Goal: Information Seeking & Learning: Obtain resource

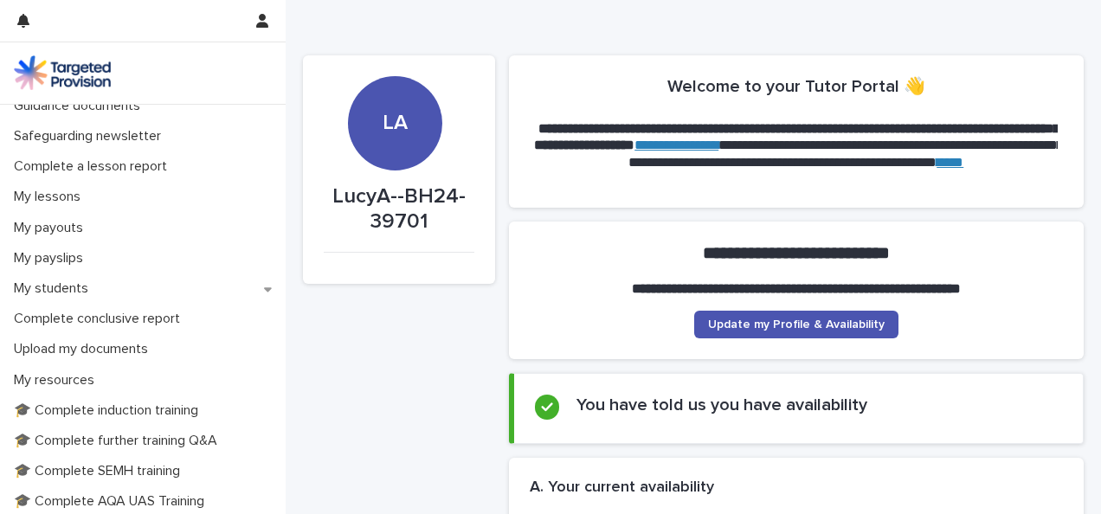
scroll to position [199, 0]
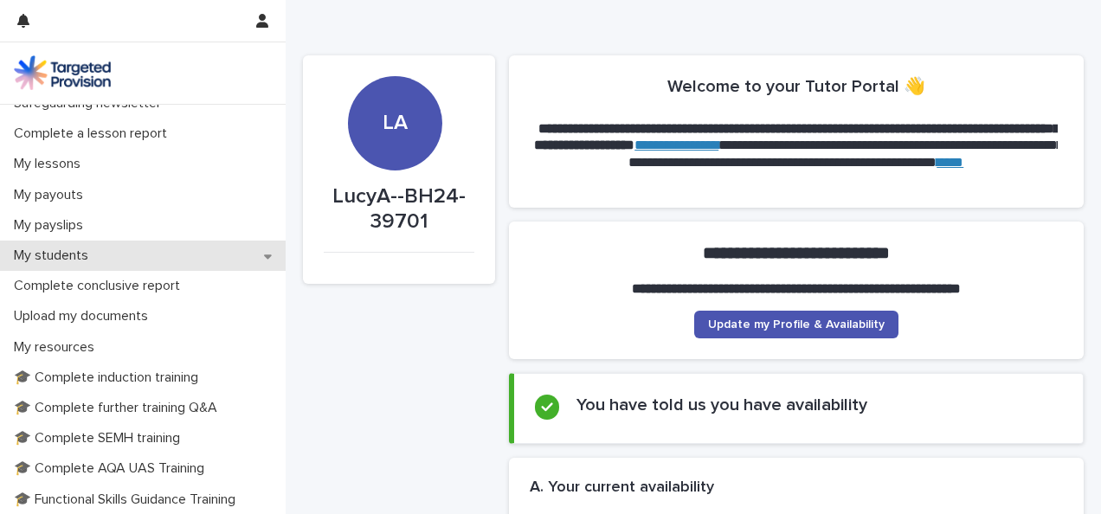
click at [241, 256] on div "My students" at bounding box center [143, 256] width 286 height 30
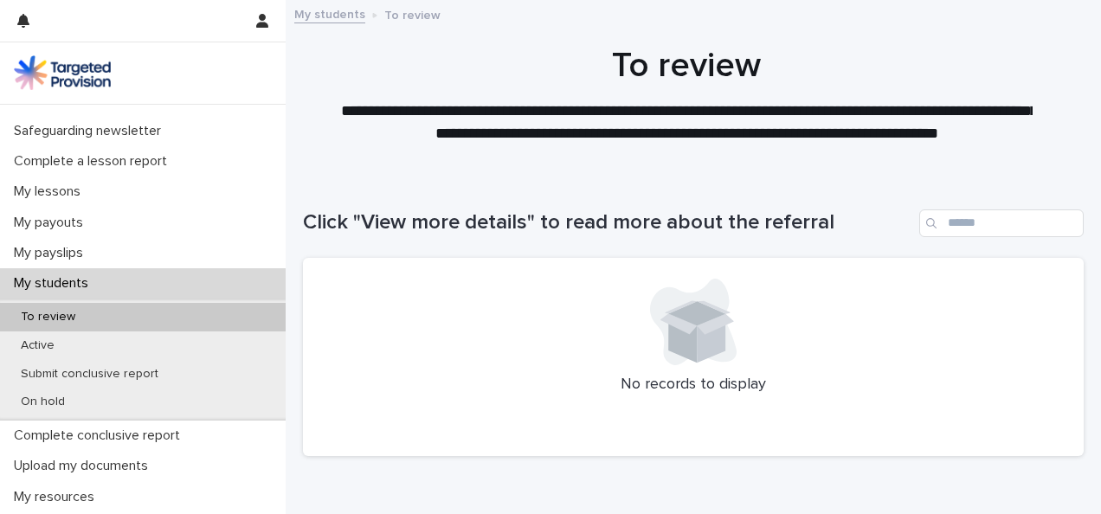
scroll to position [196, 0]
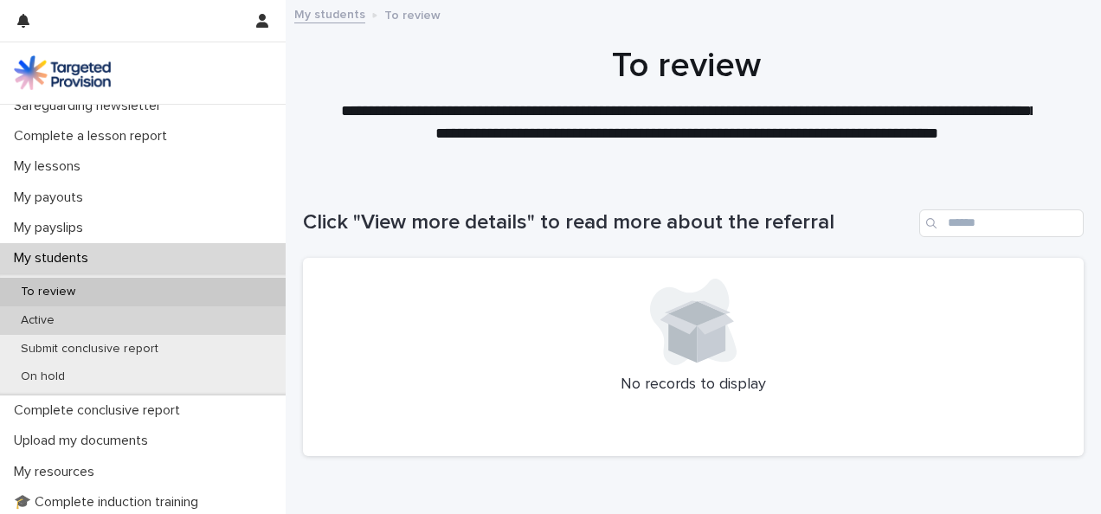
click at [235, 306] on div "Active" at bounding box center [143, 320] width 286 height 29
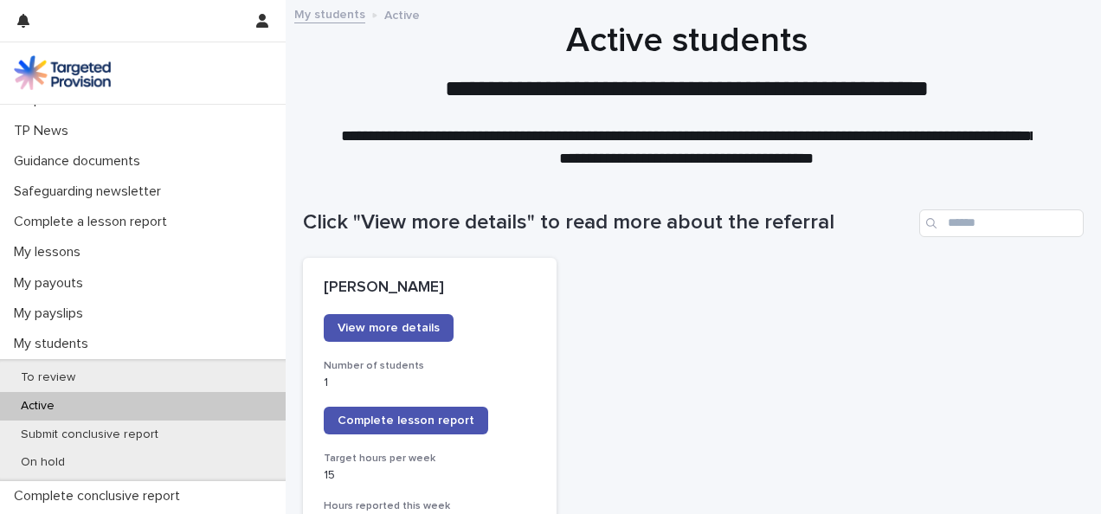
scroll to position [109, 0]
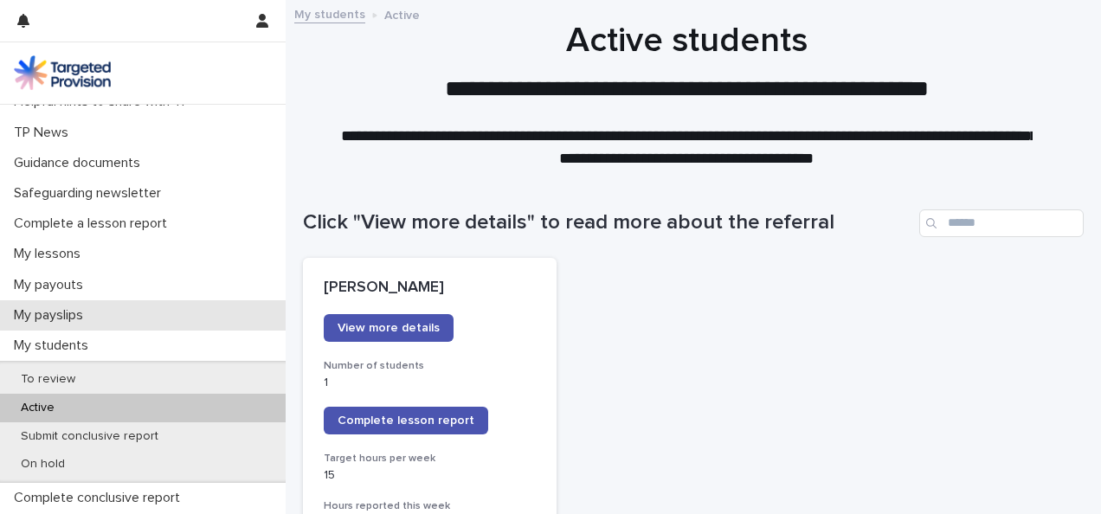
click at [210, 306] on div "My payslips" at bounding box center [143, 315] width 286 height 30
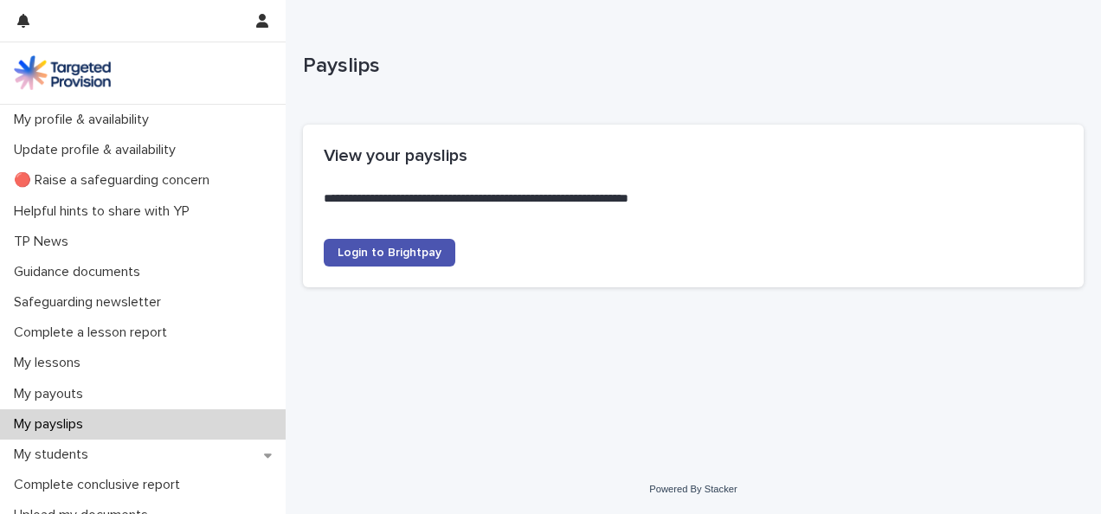
scroll to position [55, 0]
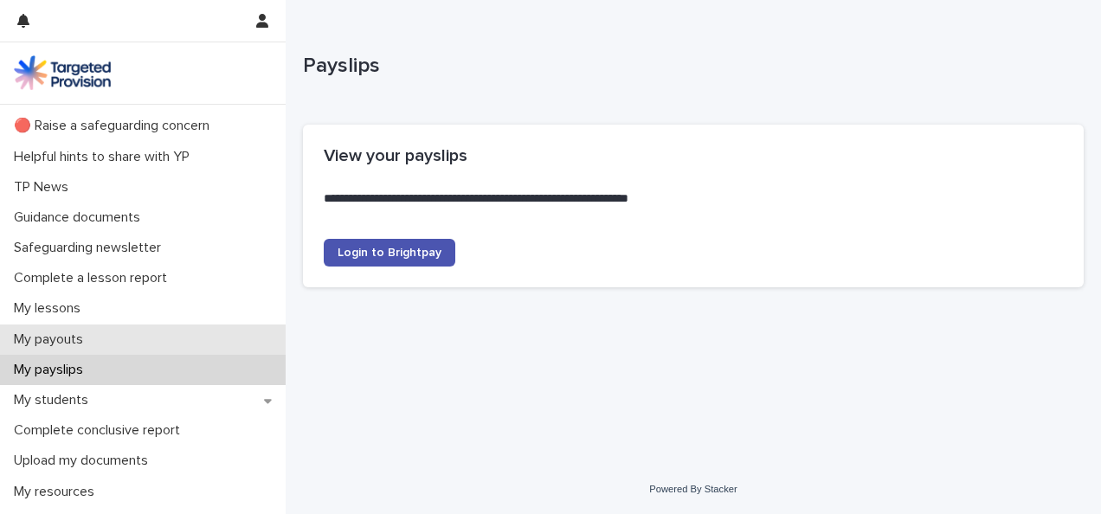
click at [204, 329] on div "My payouts" at bounding box center [143, 340] width 286 height 30
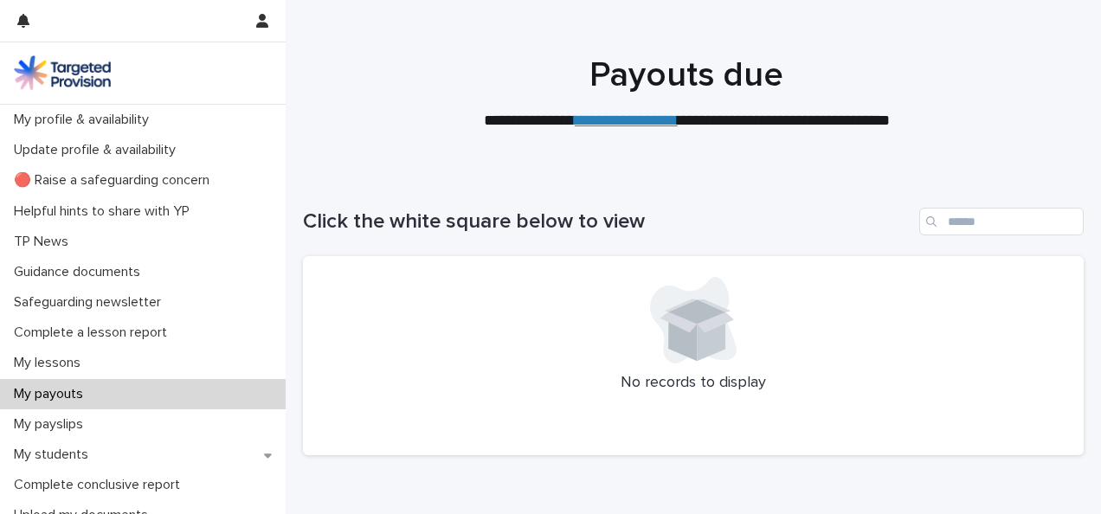
click at [621, 161] on div at bounding box center [687, 85] width 802 height 173
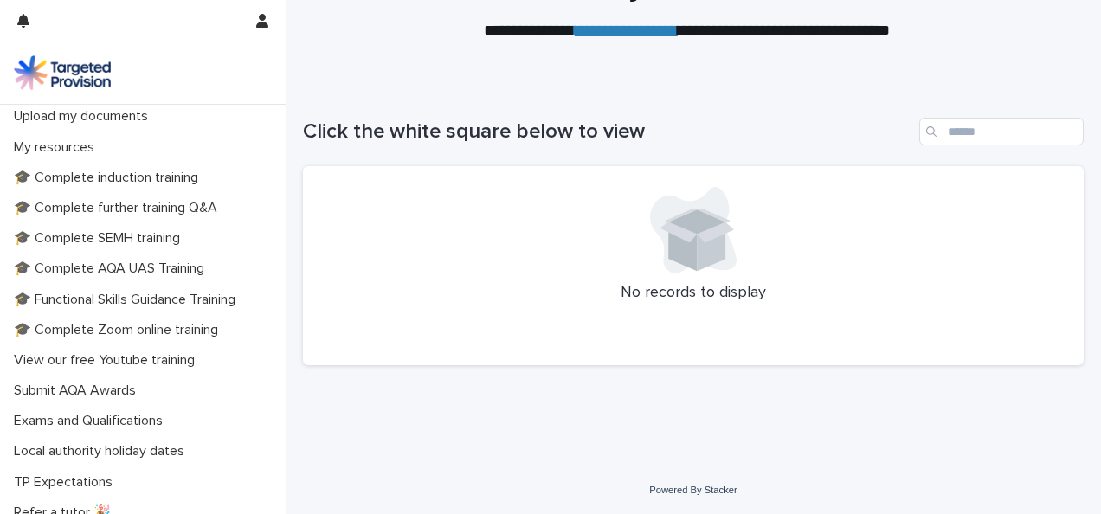
scroll to position [384, 0]
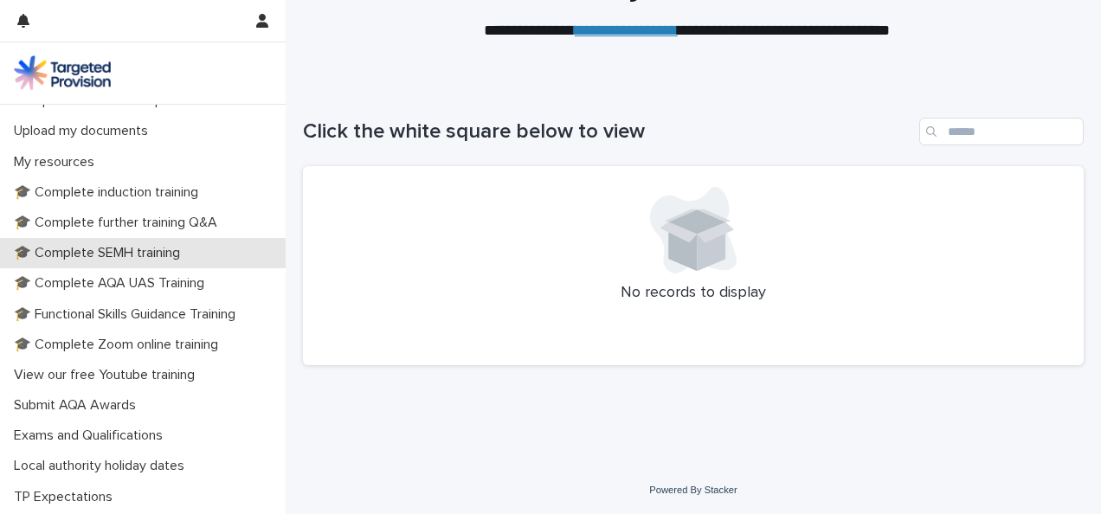
click at [171, 260] on p "🎓 Complete SEMH training" at bounding box center [100, 253] width 187 height 16
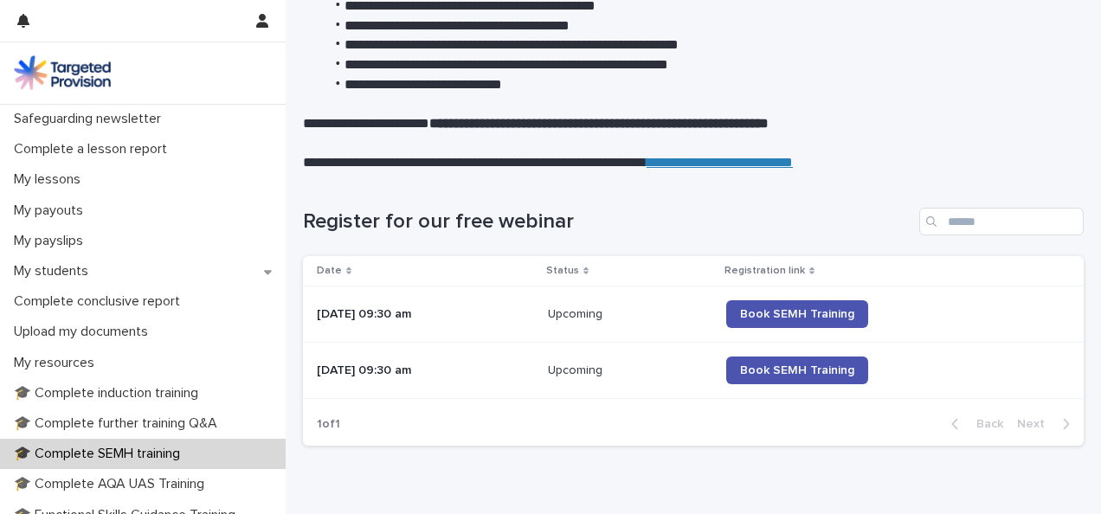
scroll to position [319, 0]
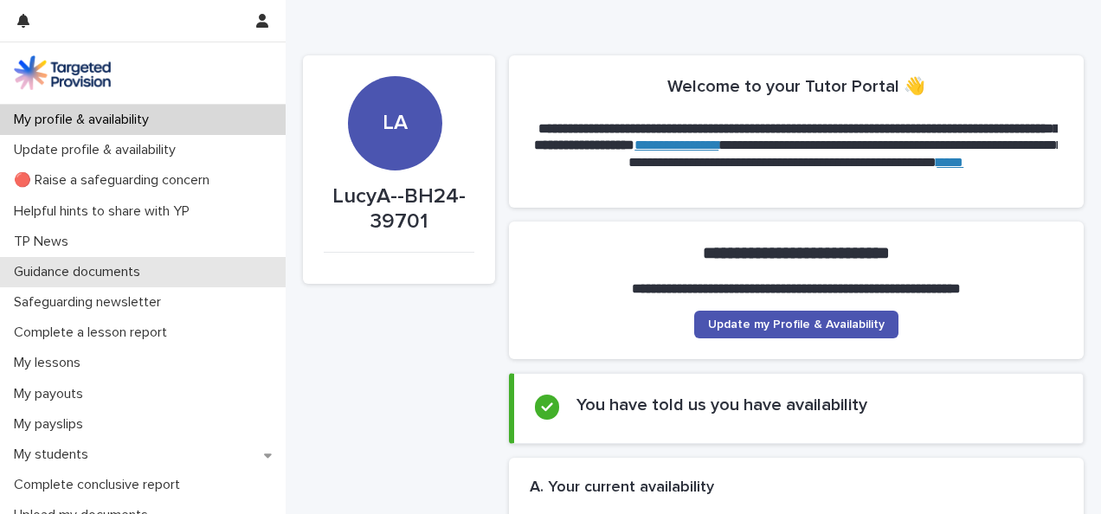
click at [158, 280] on div "Guidance documents" at bounding box center [143, 272] width 286 height 30
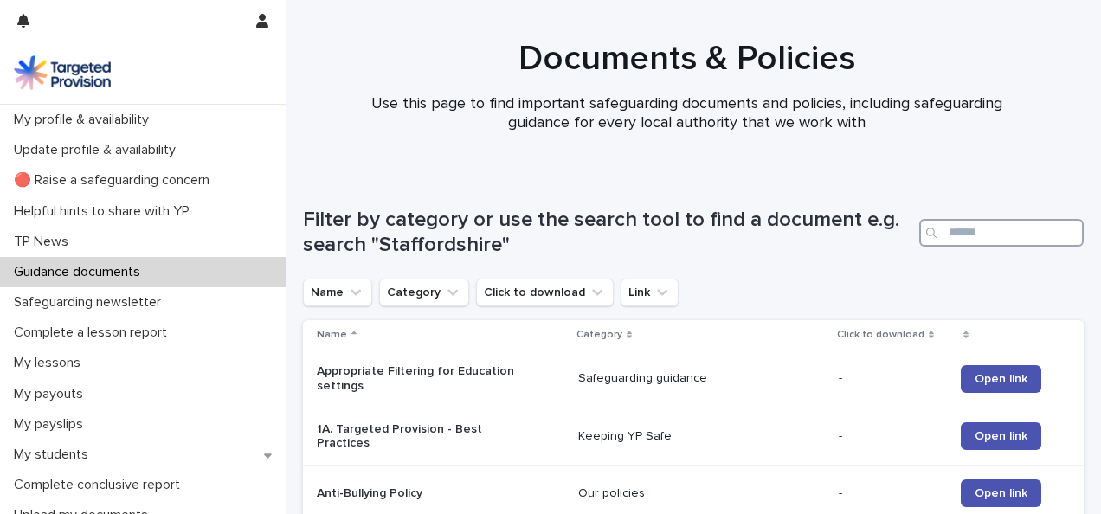
click at [993, 219] on input "Search" at bounding box center [1001, 233] width 164 height 28
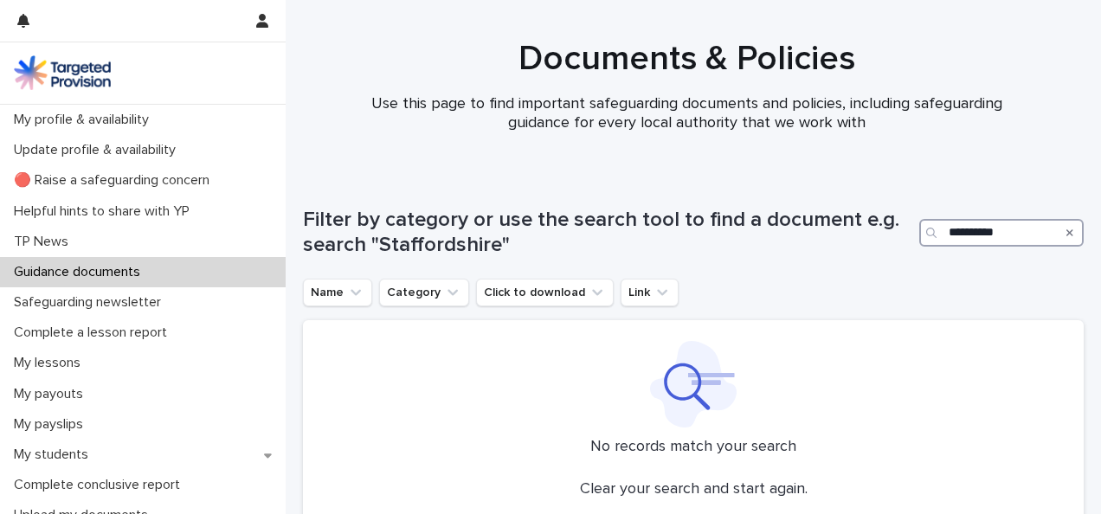
click at [993, 219] on input "**********" at bounding box center [1001, 233] width 164 height 28
type input "*******"
click at [993, 219] on input "*******" at bounding box center [1001, 233] width 164 height 28
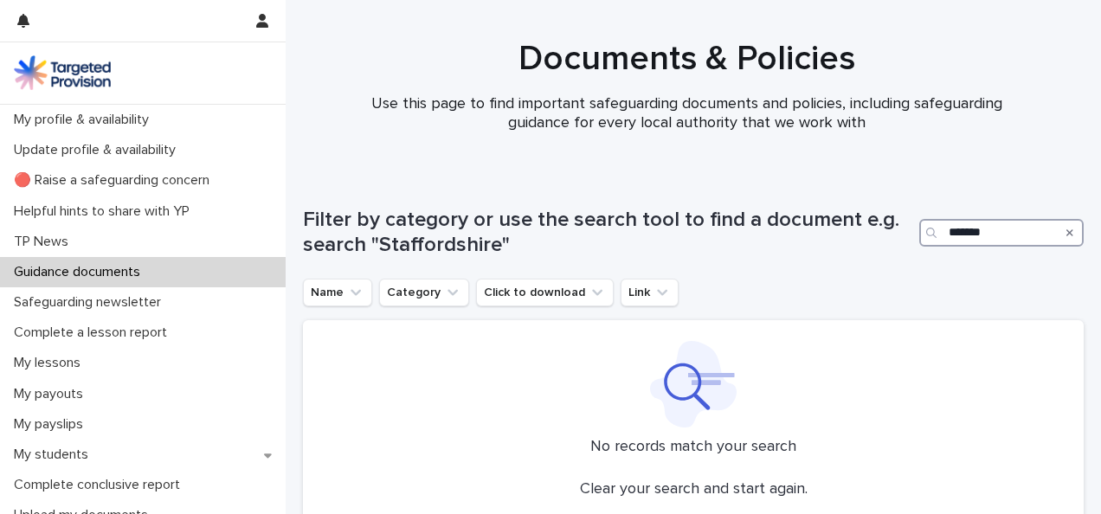
click at [993, 219] on input "*******" at bounding box center [1001, 233] width 164 height 28
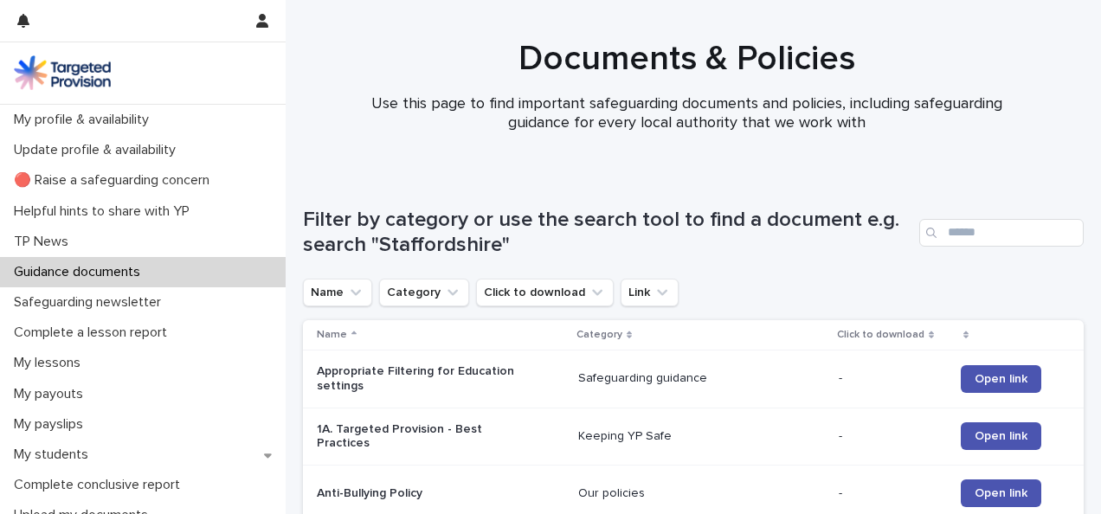
click at [791, 248] on h1 "Filter by category or use the search tool to find a document e.g. search "Staff…" at bounding box center [607, 233] width 609 height 50
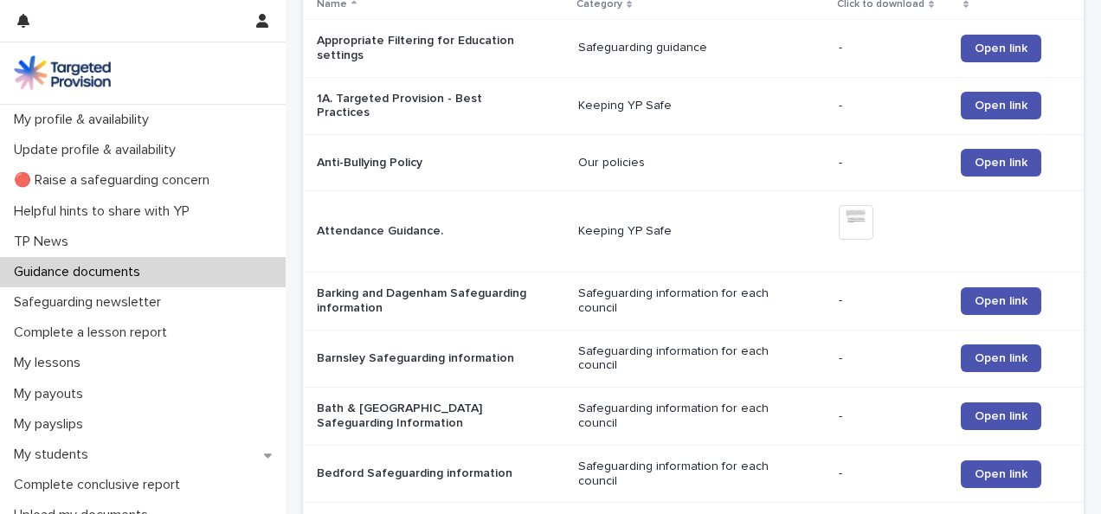
scroll to position [346, 0]
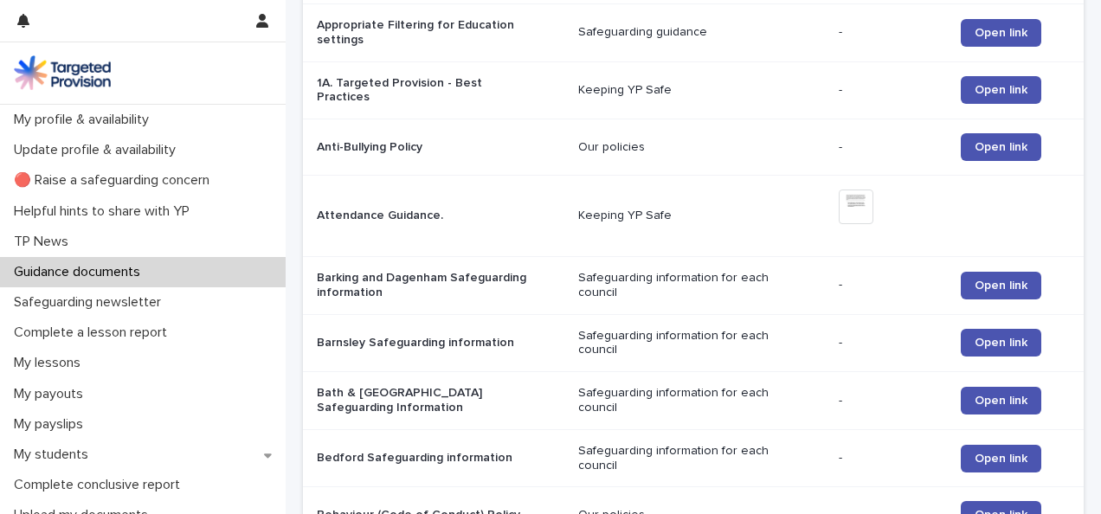
click at [572, 215] on td "Keeping YP Safe" at bounding box center [701, 216] width 261 height 81
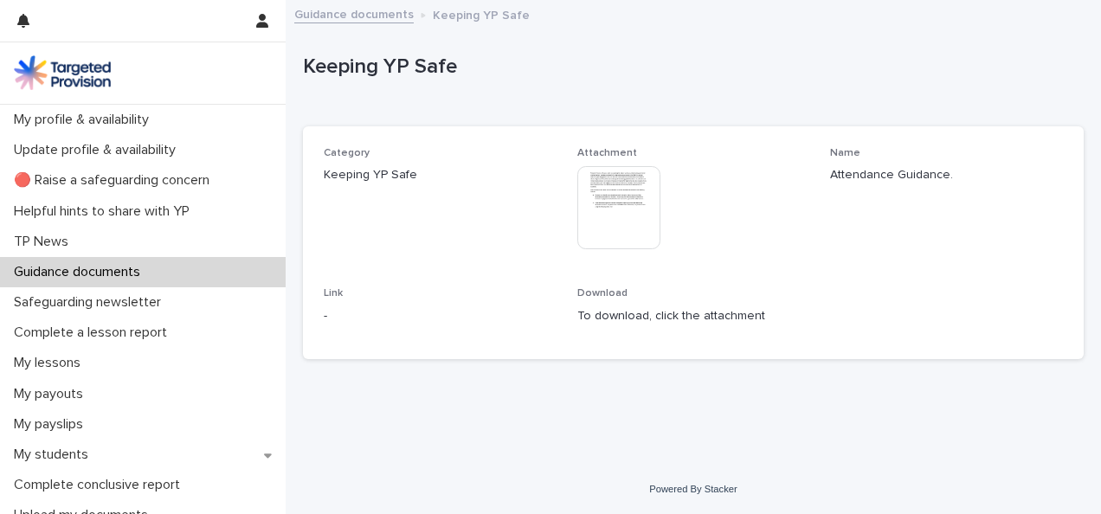
click at [585, 209] on img at bounding box center [618, 207] width 83 height 83
